Goal: Task Accomplishment & Management: Use online tool/utility

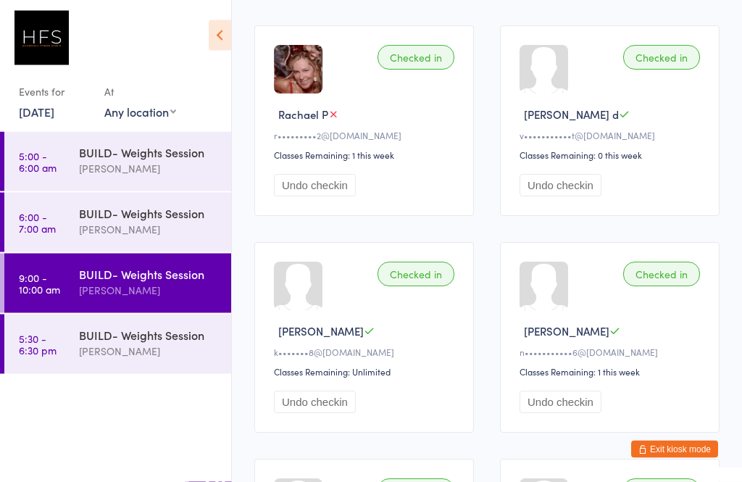
scroll to position [431, 0]
click at [150, 347] on div "[PERSON_NAME]" at bounding box center [149, 351] width 140 height 17
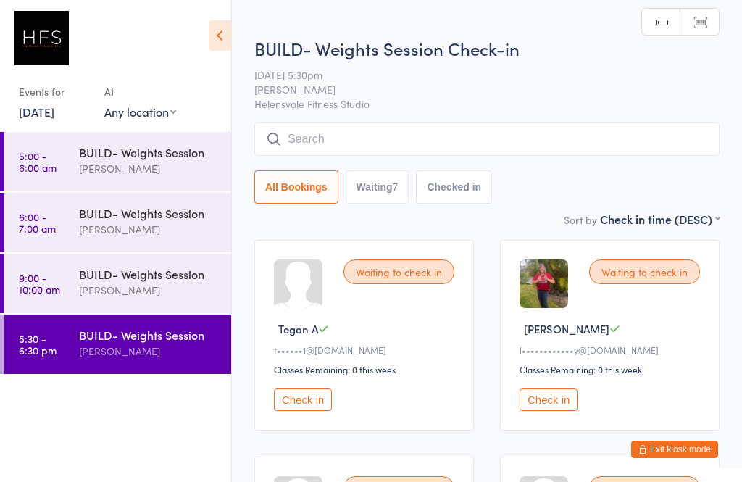
click at [555, 405] on button "Check in" at bounding box center [549, 400] width 58 height 22
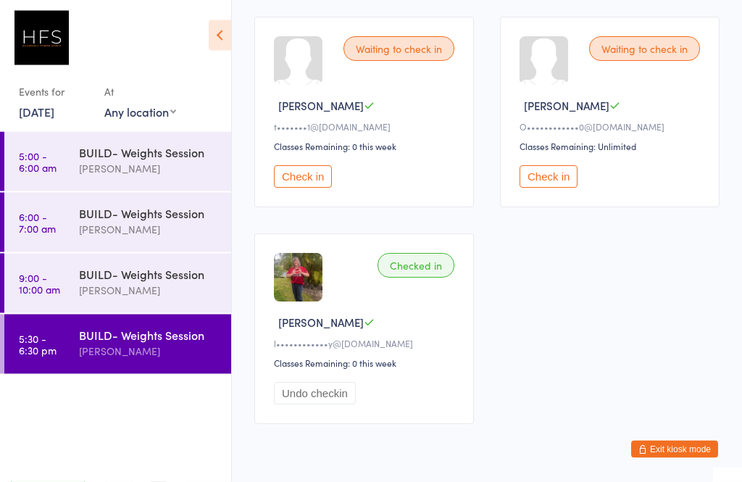
scroll to position [657, 0]
click at [563, 185] on button "Check in" at bounding box center [549, 176] width 58 height 22
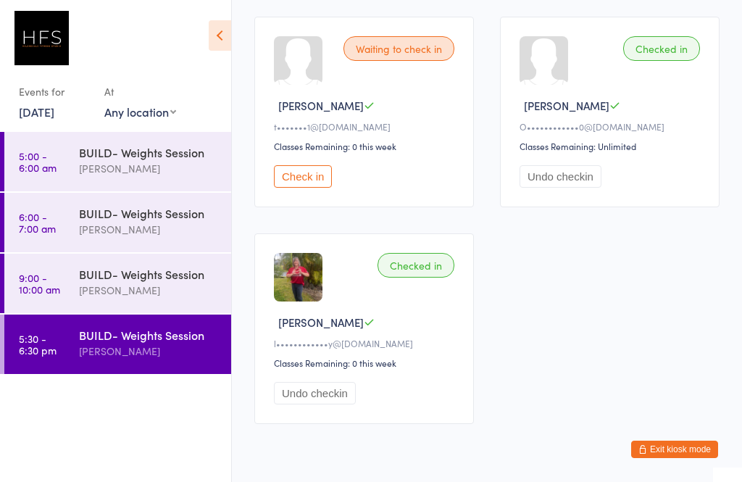
click at [315, 188] on button "Check in" at bounding box center [303, 176] width 58 height 22
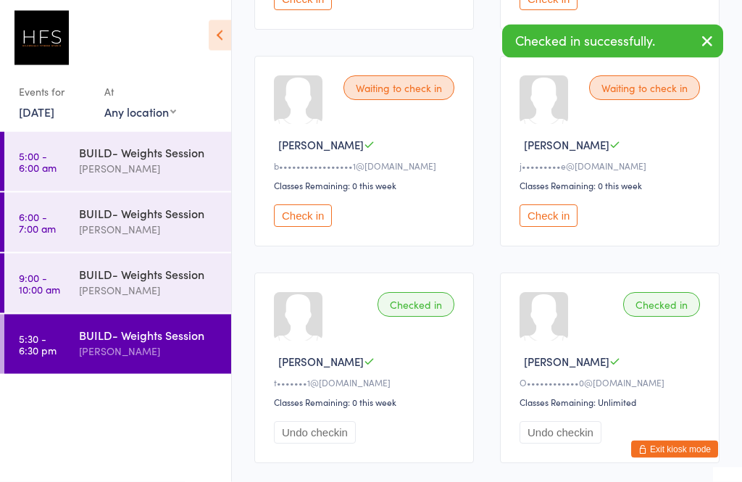
click at [293, 228] on button "Check in" at bounding box center [303, 216] width 58 height 22
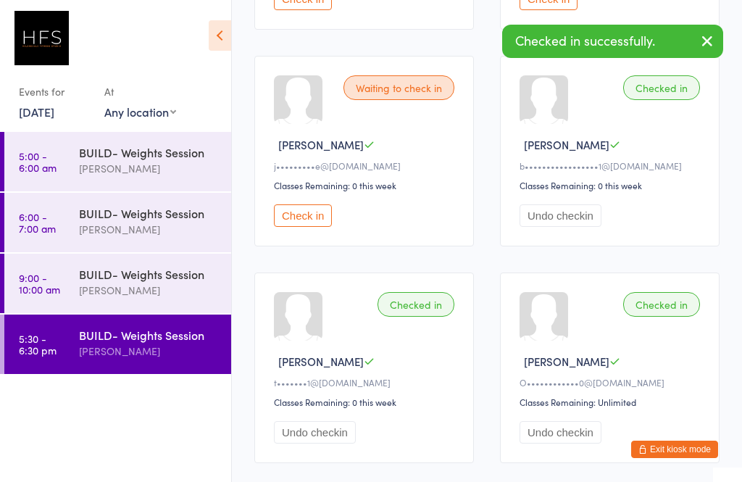
click at [310, 226] on button "Check in" at bounding box center [303, 215] width 58 height 22
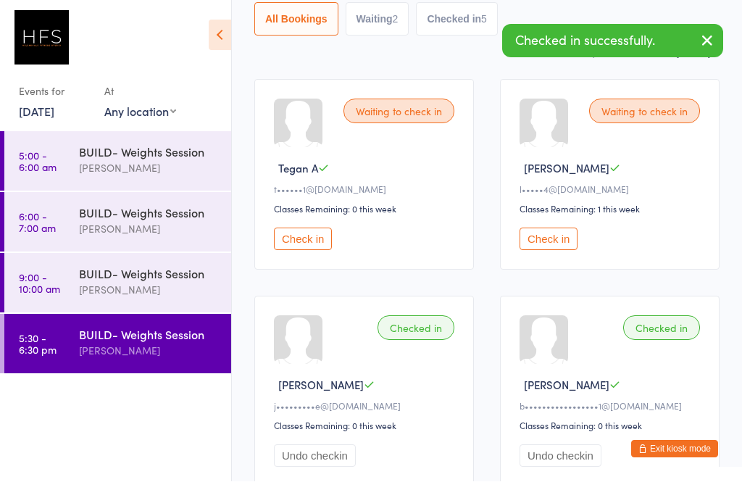
scroll to position [161, 0]
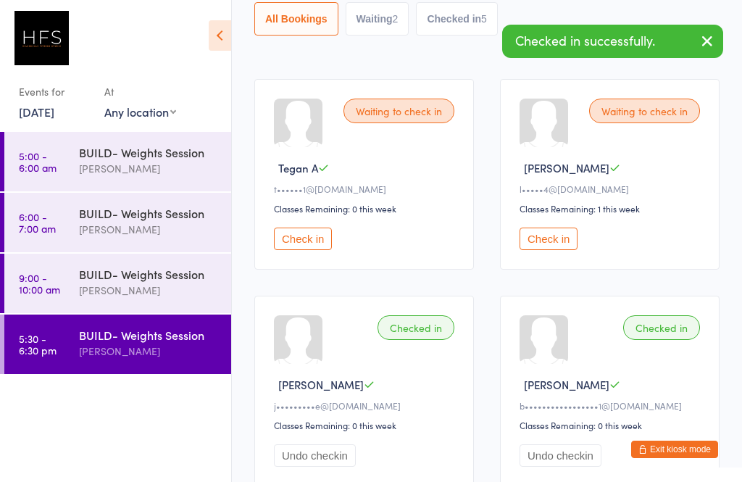
click at [305, 244] on button "Check in" at bounding box center [303, 239] width 58 height 22
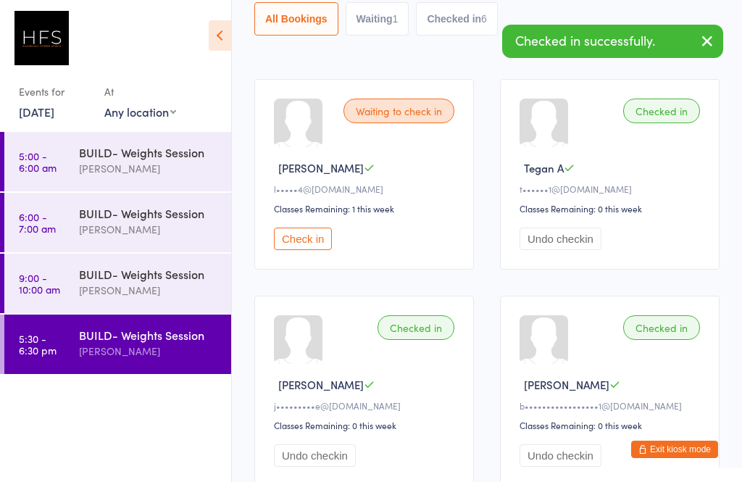
click at [309, 236] on button "Check in" at bounding box center [303, 239] width 58 height 22
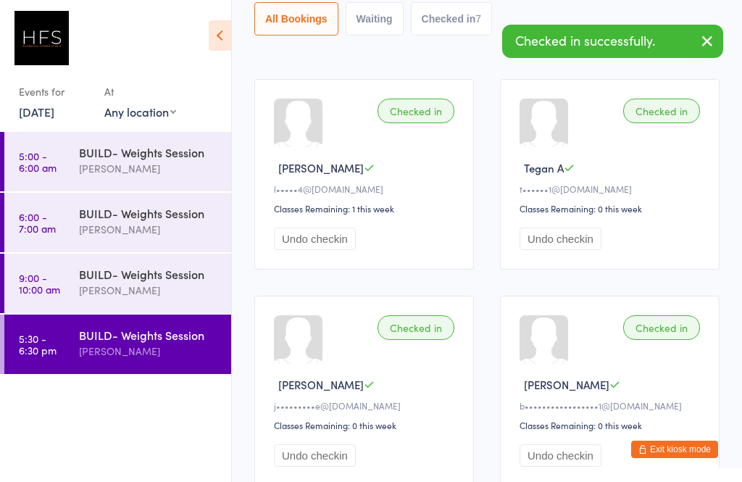
click at [146, 329] on div "BUILD- Weights Session" at bounding box center [149, 335] width 140 height 16
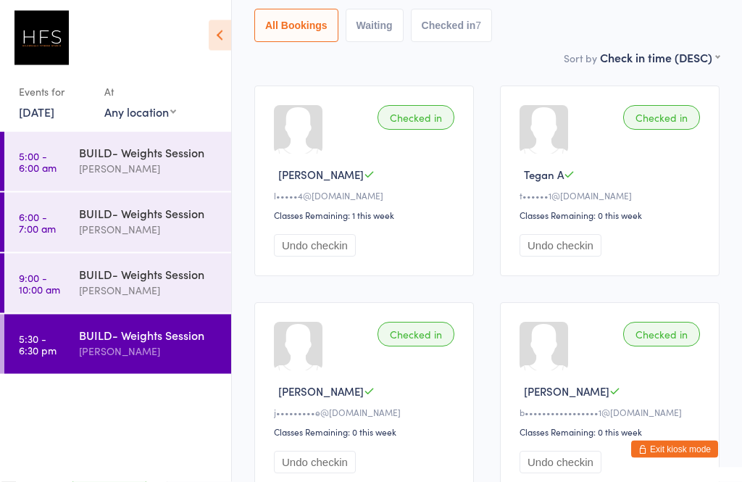
scroll to position [0, 0]
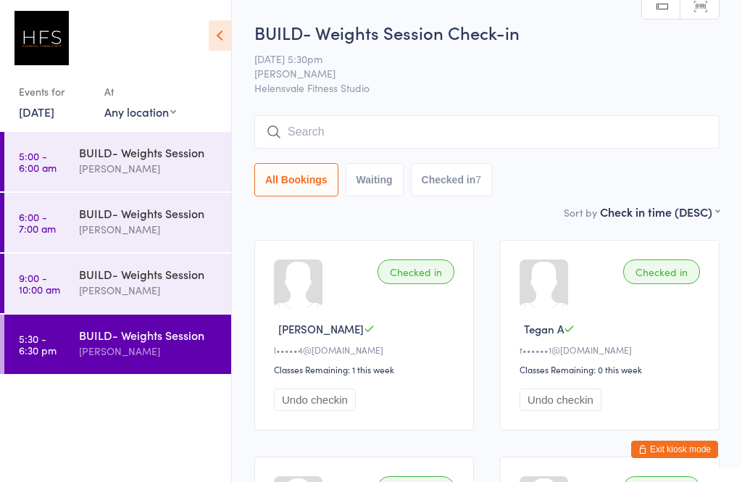
click at [359, 117] on input "search" at bounding box center [486, 131] width 465 height 33
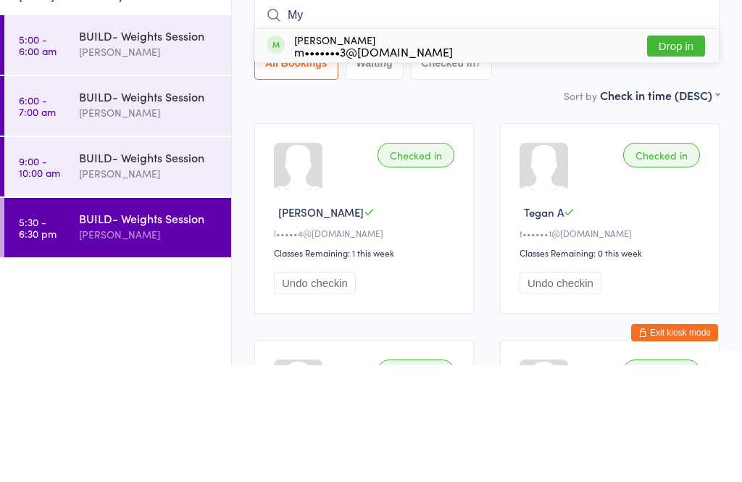
type input "My"
click at [676, 152] on button "Drop in" at bounding box center [676, 162] width 58 height 21
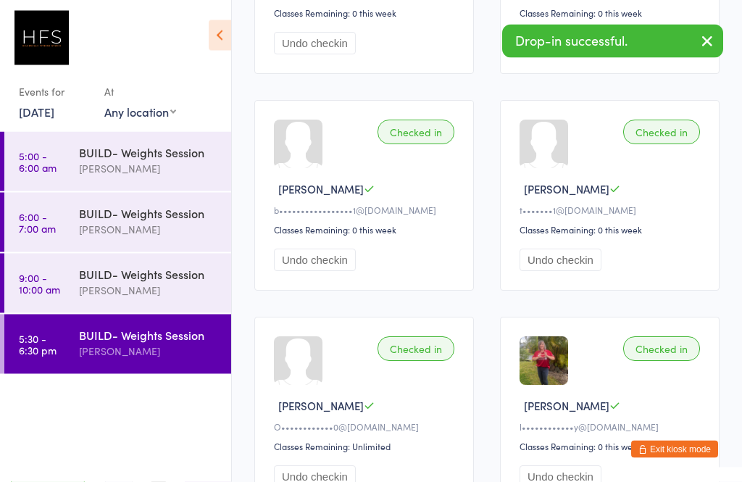
scroll to position [684, 0]
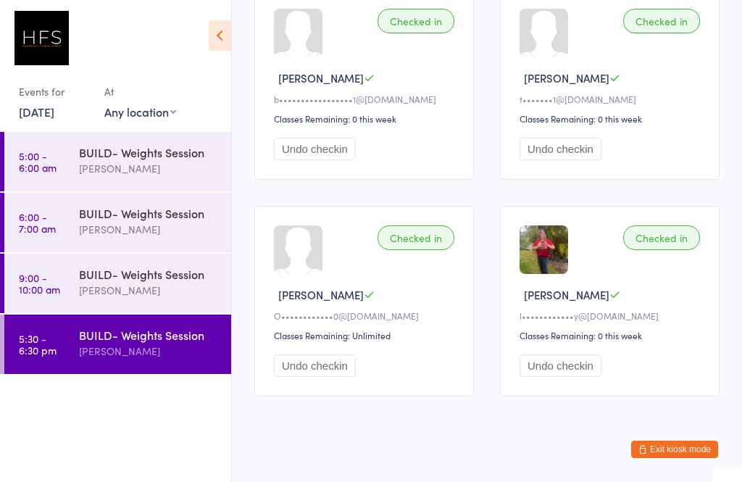
click at [115, 297] on div "[PERSON_NAME]" at bounding box center [149, 290] width 140 height 17
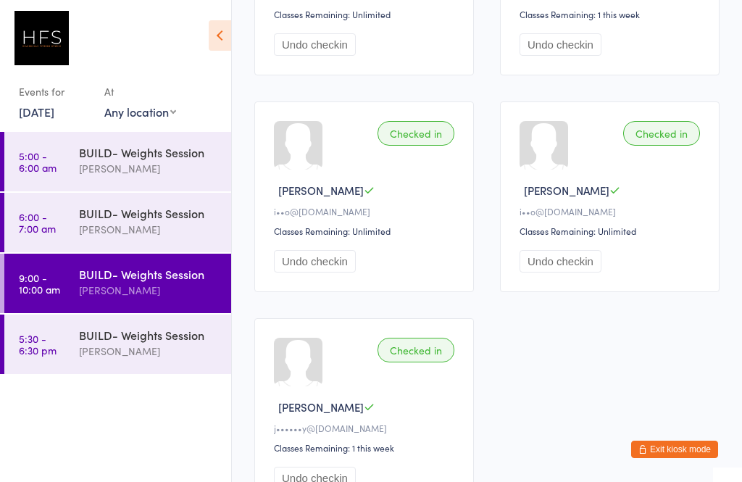
scroll to position [816, 0]
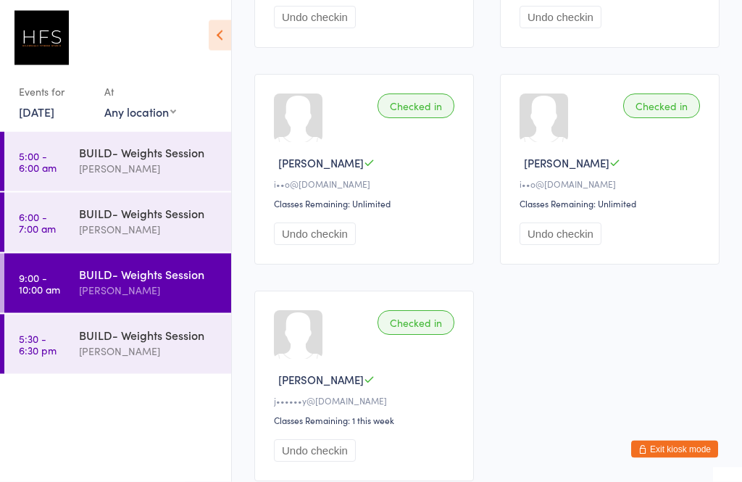
click at [51, 209] on link "6:00 - 7:00 am BUILD- Weights Session [PERSON_NAME]" at bounding box center [117, 222] width 227 height 59
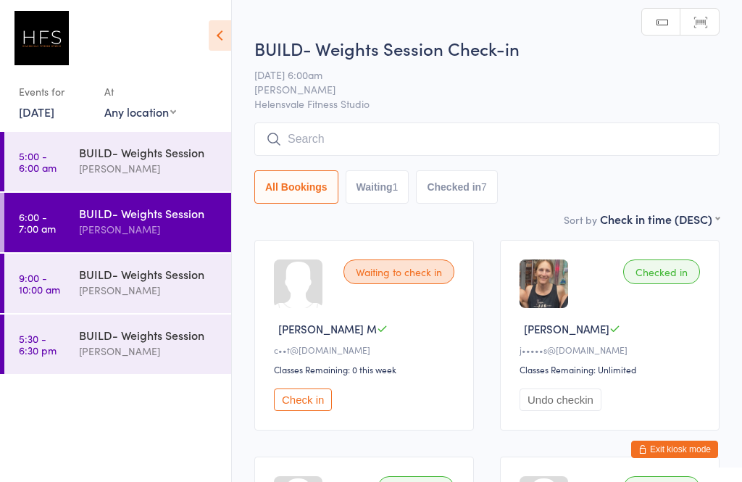
click at [78, 145] on link "5:00 - 6:00 am BUILD- Weights Session [PERSON_NAME]" at bounding box center [117, 161] width 227 height 59
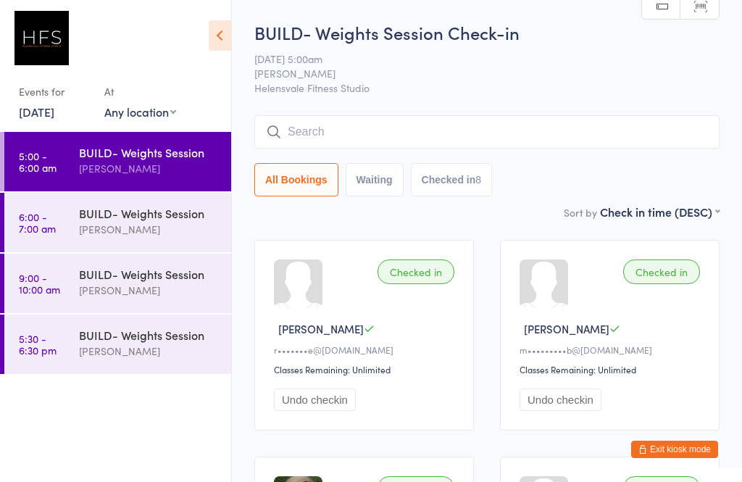
click at [120, 348] on div "[PERSON_NAME]" at bounding box center [149, 351] width 140 height 17
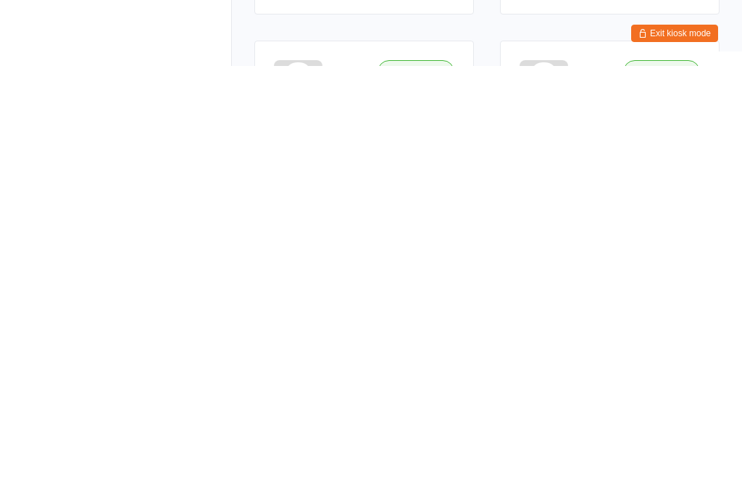
scroll to position [684, 0]
